Goal: Transaction & Acquisition: Download file/media

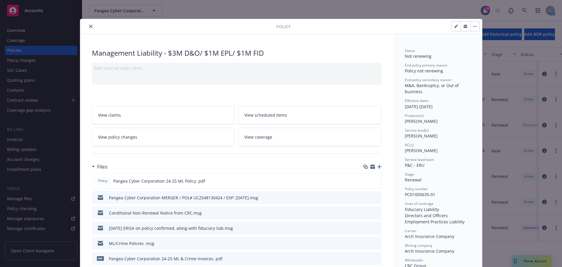
click at [89, 26] on icon "close" at bounding box center [91, 27] width 4 height 4
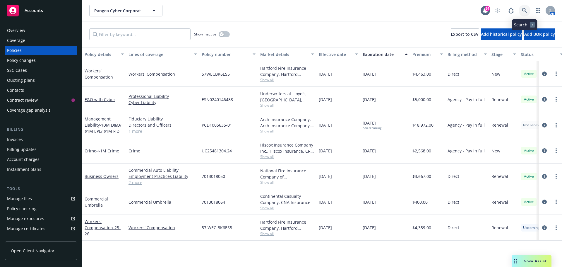
click at [522, 13] on link at bounding box center [525, 11] width 12 height 12
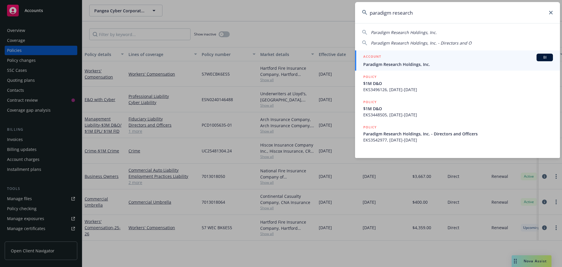
type input "paradigm research"
click at [389, 60] on div "ACCOUNT BI" at bounding box center [458, 58] width 190 height 8
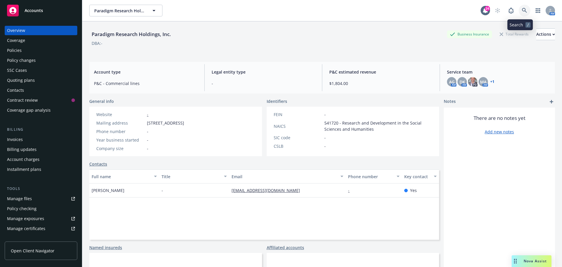
click at [522, 10] on icon at bounding box center [524, 10] width 5 height 5
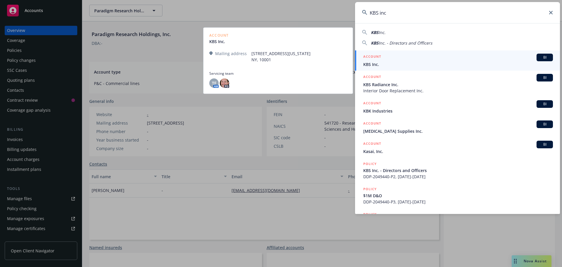
type input "KBS inc"
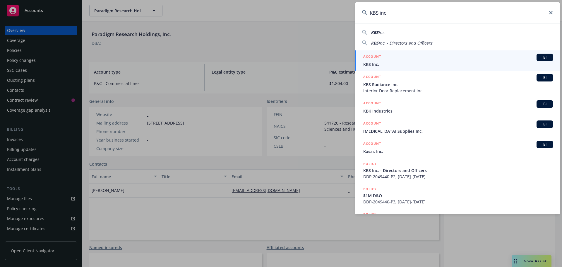
click at [366, 62] on span "KBS Inc." at bounding box center [458, 64] width 190 height 6
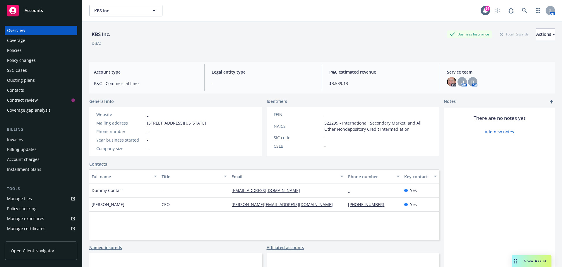
click at [23, 198] on div "Manage files" at bounding box center [19, 198] width 25 height 9
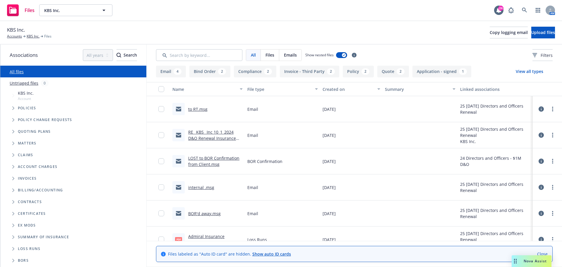
click at [212, 159] on link "LOST to BOR Confirmation from Client.msg" at bounding box center [213, 161] width 51 height 12
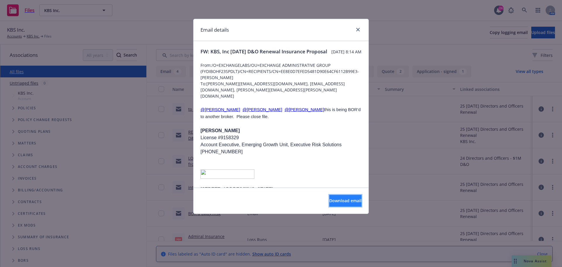
click at [341, 199] on span "Download email" at bounding box center [345, 201] width 32 height 6
click at [358, 28] on icon "close" at bounding box center [358, 30] width 4 height 4
